Goal: Information Seeking & Learning: Learn about a topic

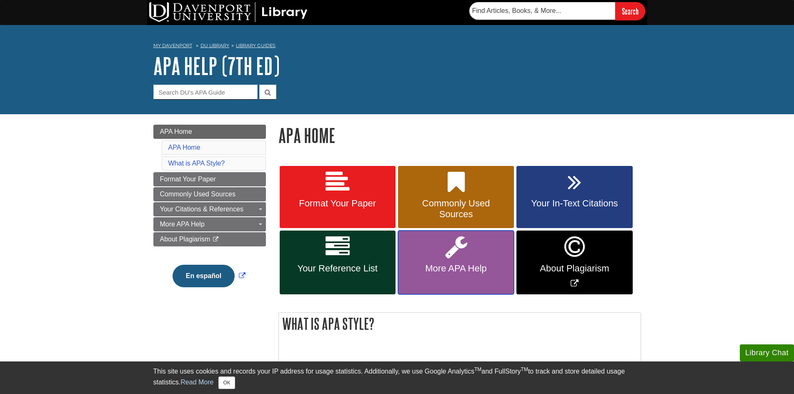
click at [453, 266] on span "More APA Help" at bounding box center [455, 268] width 103 height 11
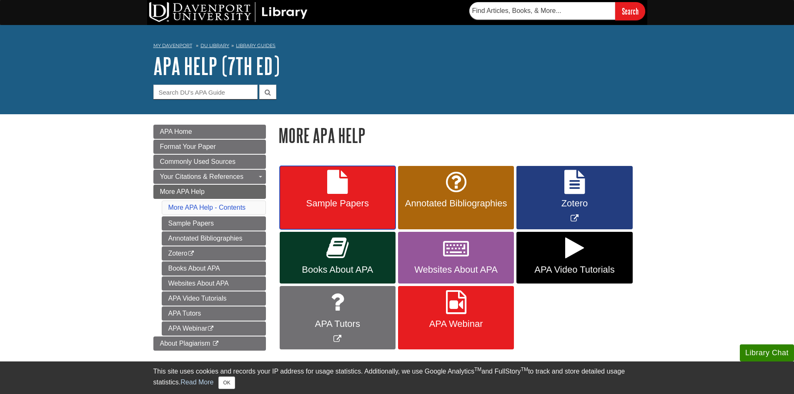
click at [340, 194] on link "Sample Papers" at bounding box center [338, 198] width 116 height 64
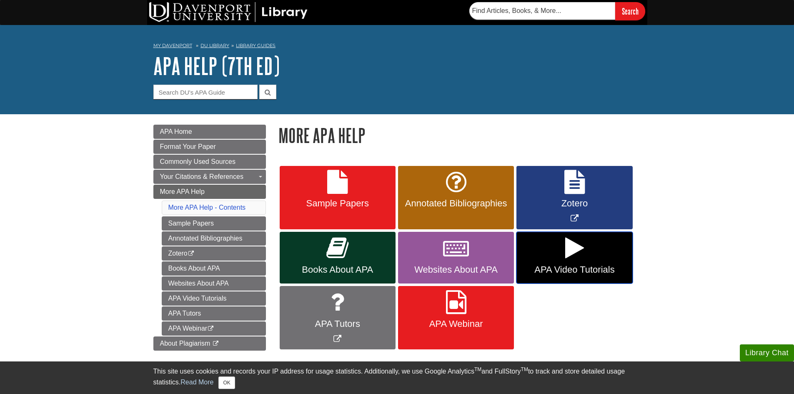
click at [572, 256] on icon at bounding box center [574, 248] width 19 height 24
